Goal: Task Accomplishment & Management: Manage account settings

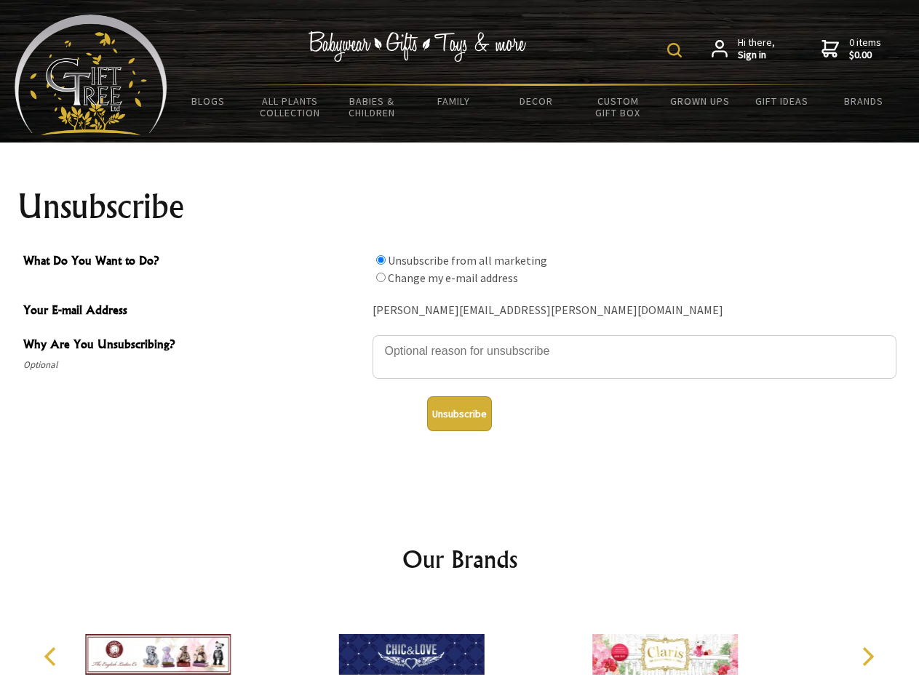
click at [676, 50] on img at bounding box center [674, 50] width 15 height 15
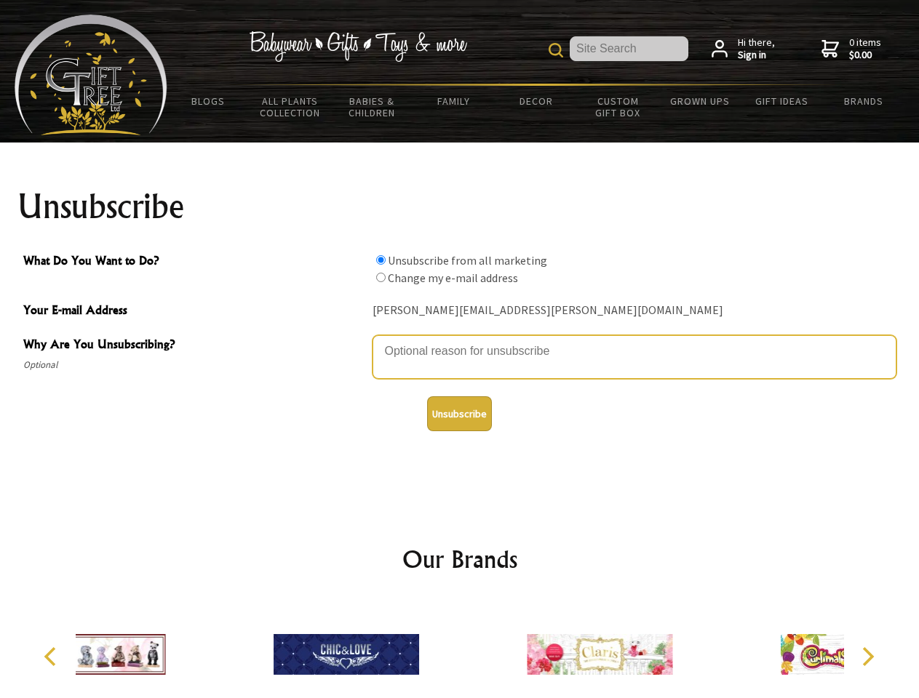
click at [460, 340] on textarea "Why Are You Unsubscribing?" at bounding box center [634, 357] width 524 height 44
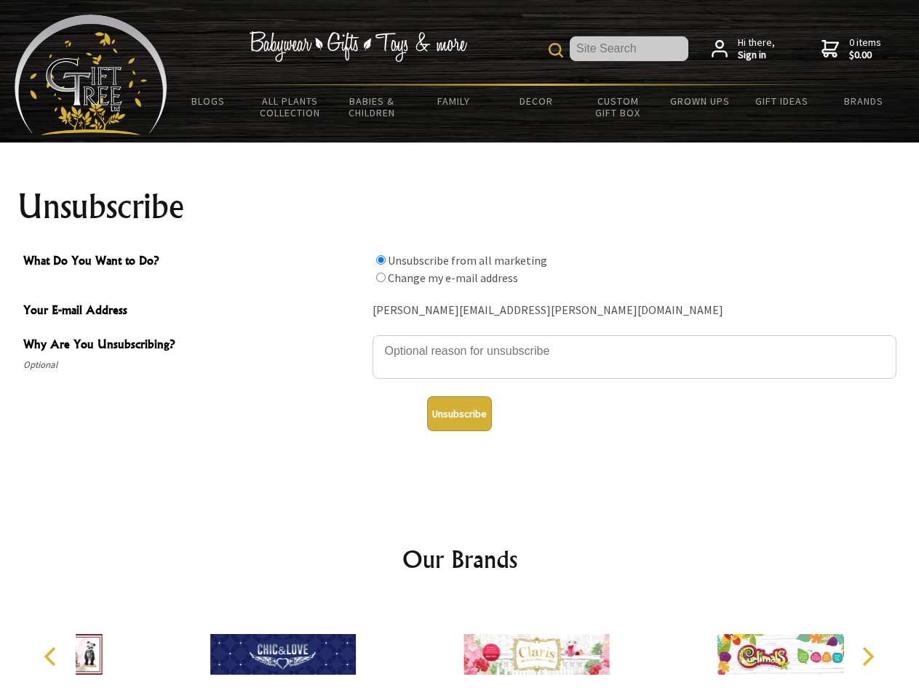
click at [380, 260] on input "What Do You Want to Do?" at bounding box center [380, 259] width 9 height 9
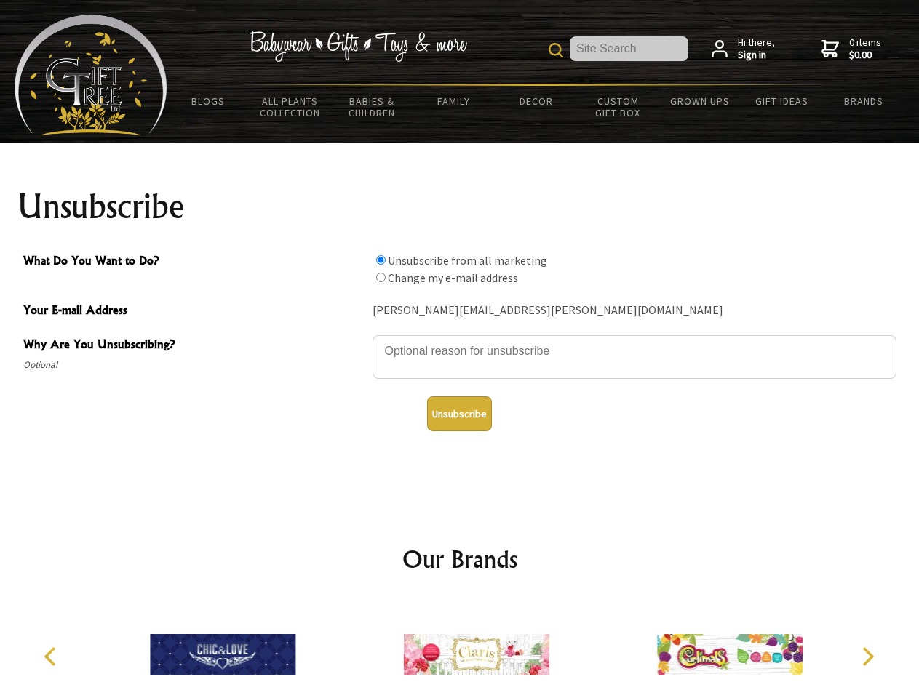
click at [380, 277] on input "What Do You Want to Do?" at bounding box center [380, 277] width 9 height 9
radio input "true"
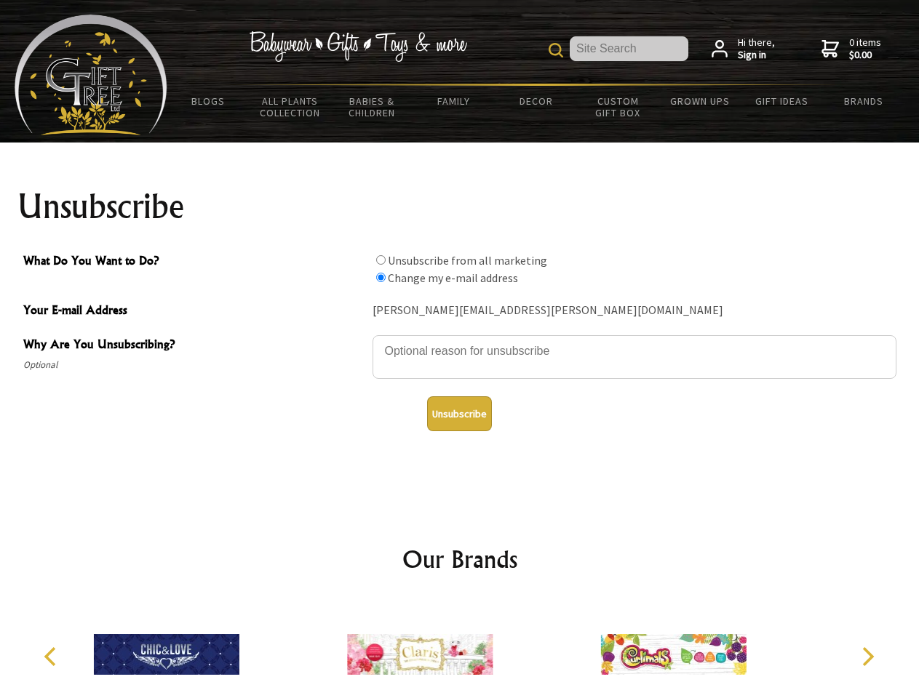
click at [459, 414] on button "Unsubscribe" at bounding box center [459, 413] width 65 height 35
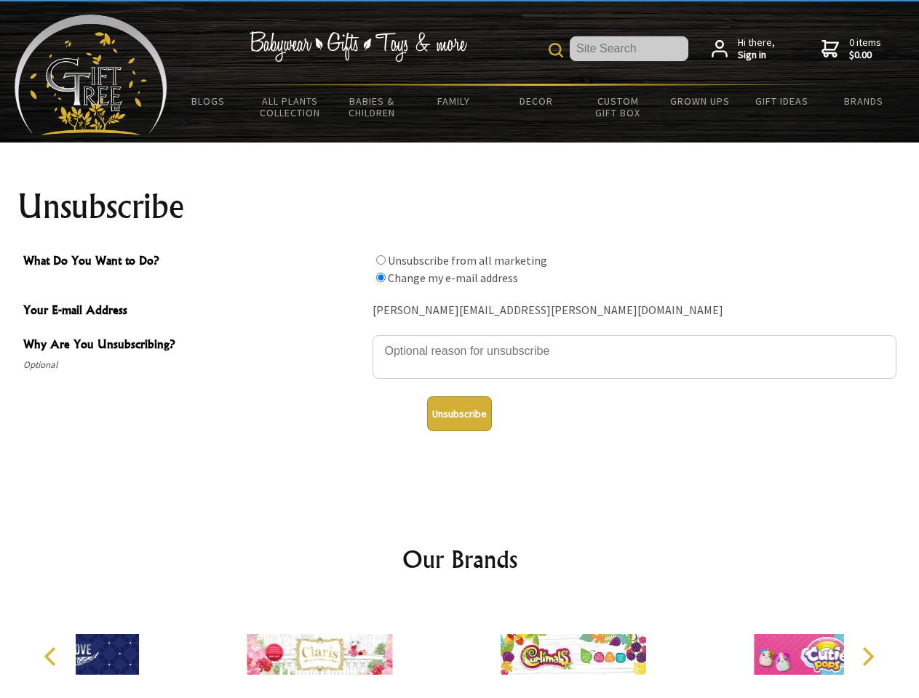
click at [500, 649] on img at bounding box center [572, 654] width 145 height 109
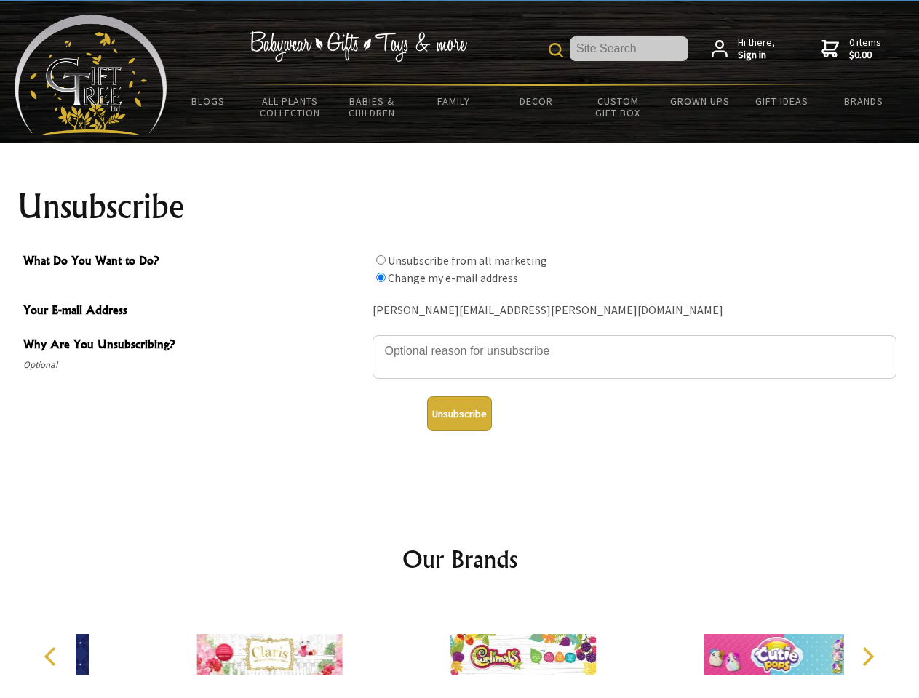
click at [52, 657] on icon "Previous" at bounding box center [51, 656] width 19 height 19
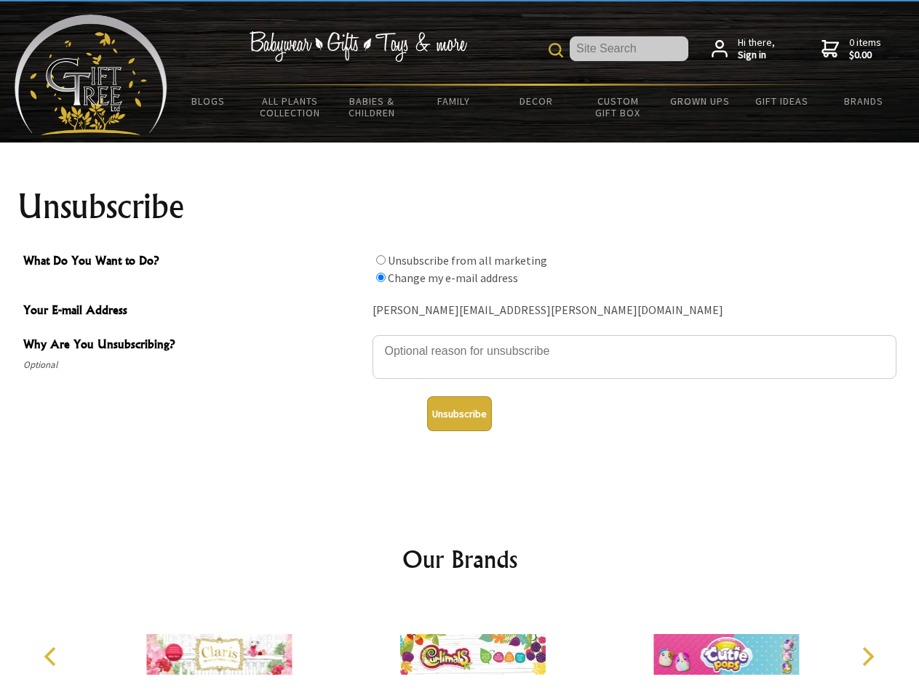
click at [867, 657] on icon "Next" at bounding box center [866, 656] width 19 height 19
